Goal: Check status: Check status

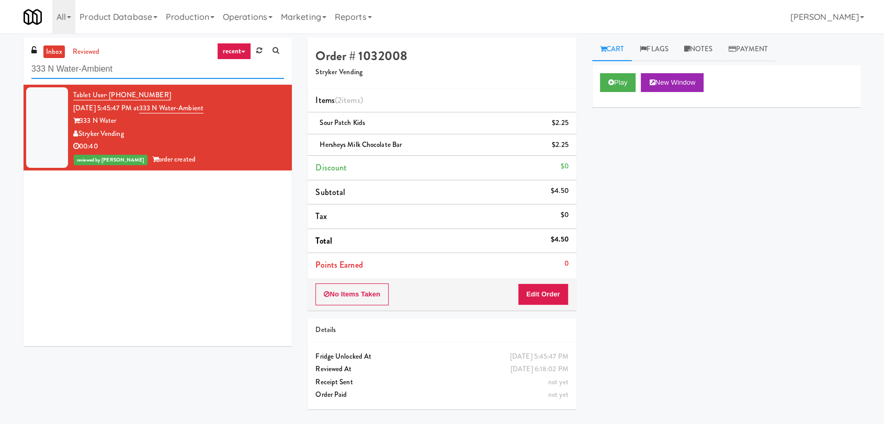
paste input "Fridge - Gym"
drag, startPoint x: 118, startPoint y: 67, endPoint x: 0, endPoint y: 36, distance: 121.8
click at [0, 38] on div "inbox reviewed recent all unclear take inventory issue suspicious failed recent…" at bounding box center [442, 229] width 884 height 382
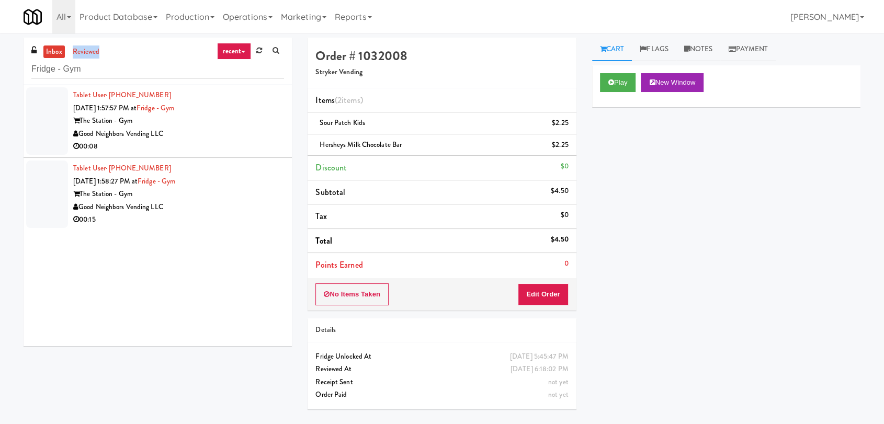
drag, startPoint x: 184, startPoint y: 45, endPoint x: 57, endPoint y: 50, distance: 126.6
click at [57, 50] on div "inbox reviewed recent all unclear take inventory issue suspicious failed recent…" at bounding box center [158, 61] width 268 height 47
click at [85, 60] on div "Fridge - Gym" at bounding box center [157, 69] width 253 height 20
drag, startPoint x: 86, startPoint y: 65, endPoint x: 8, endPoint y: 72, distance: 77.7
click at [8, 72] on div "inbox reviewed recent all unclear take inventory issue suspicious failed recent…" at bounding box center [442, 229] width 884 height 382
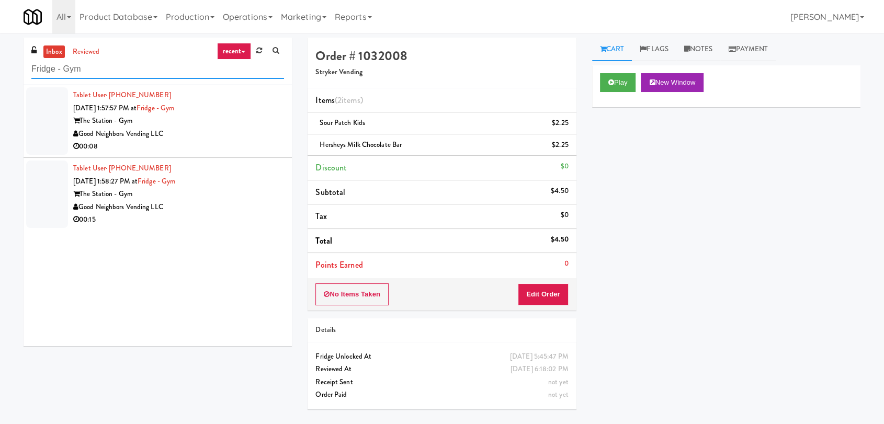
paste input "215 Lake - Right - Fridge"
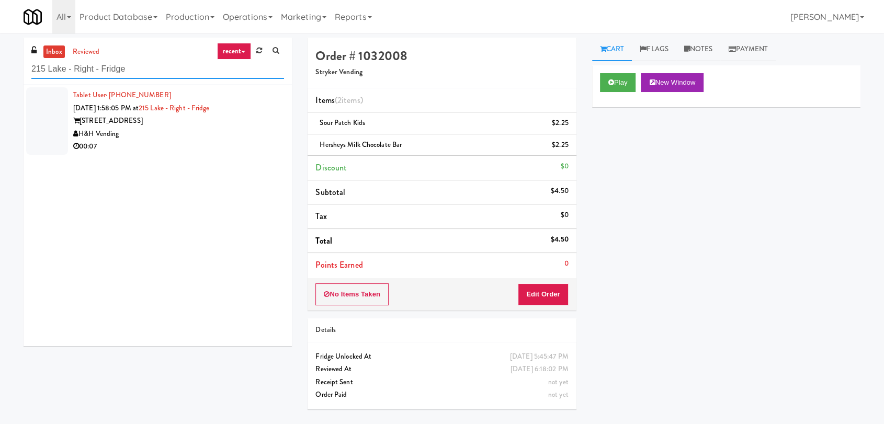
type input "215 Lake - Right - Fridge"
click at [252, 147] on div "00:07" at bounding box center [178, 146] width 211 height 13
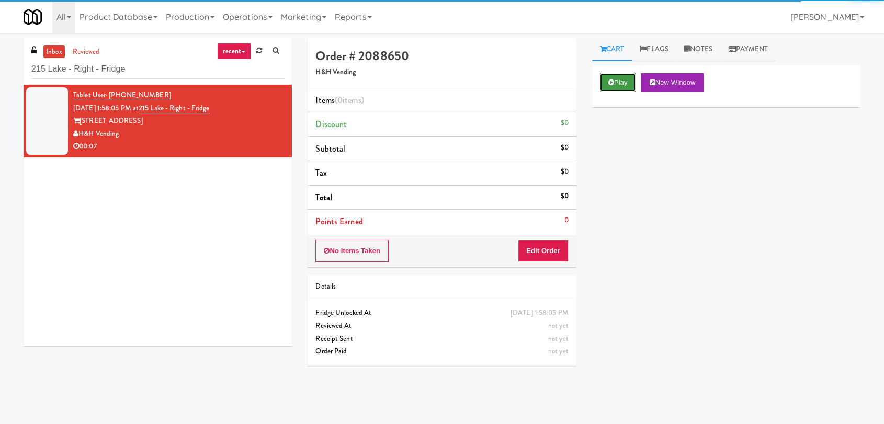
click at [617, 85] on button "Play" at bounding box center [618, 82] width 36 height 19
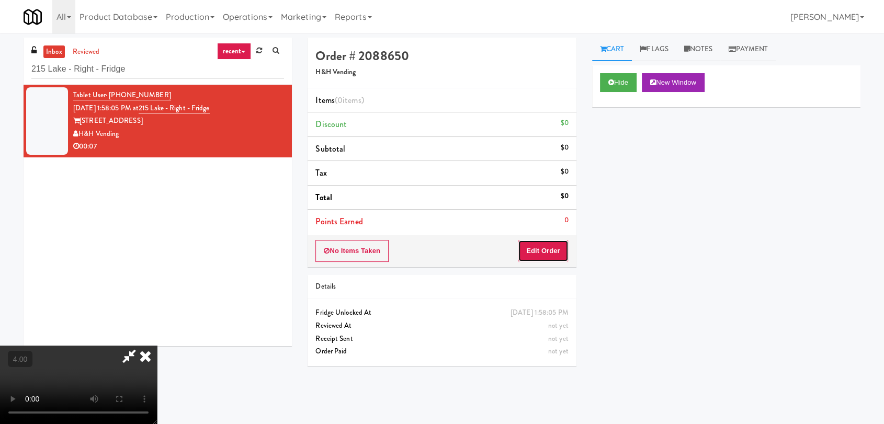
click at [561, 241] on button "Edit Order" at bounding box center [543, 251] width 51 height 22
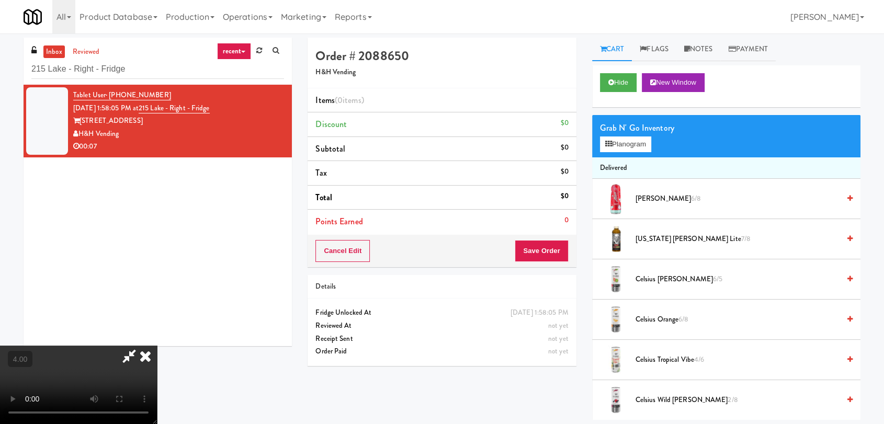
click at [157, 346] on video at bounding box center [78, 385] width 157 height 78
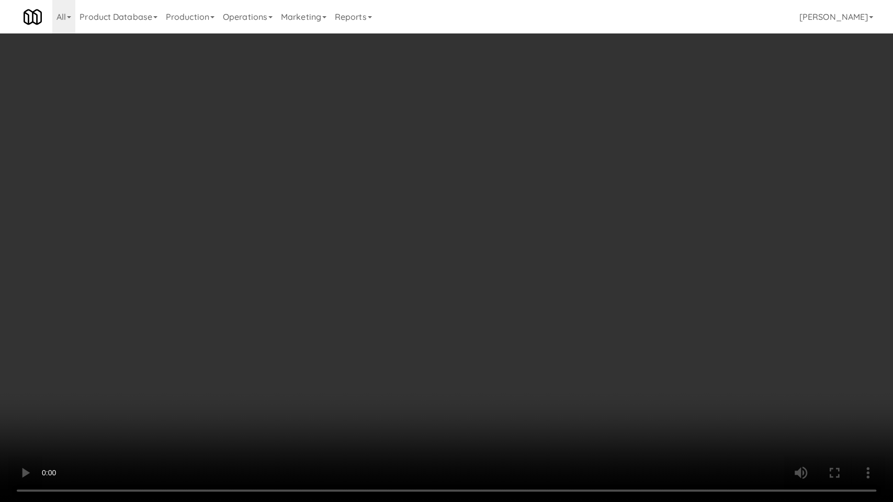
click at [292, 314] on video at bounding box center [446, 251] width 893 height 502
